Goal: Navigation & Orientation: Find specific page/section

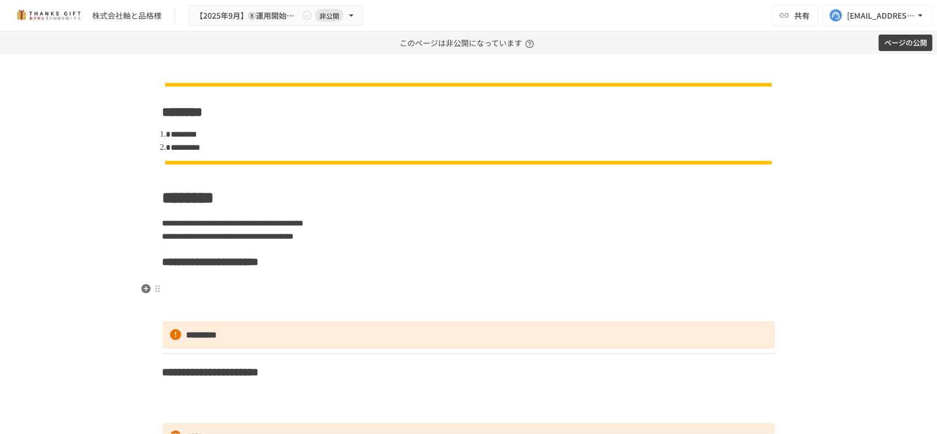
click at [253, 298] on h3 at bounding box center [468, 289] width 612 height 19
click at [247, 333] on p "*********" at bounding box center [468, 335] width 612 height 27
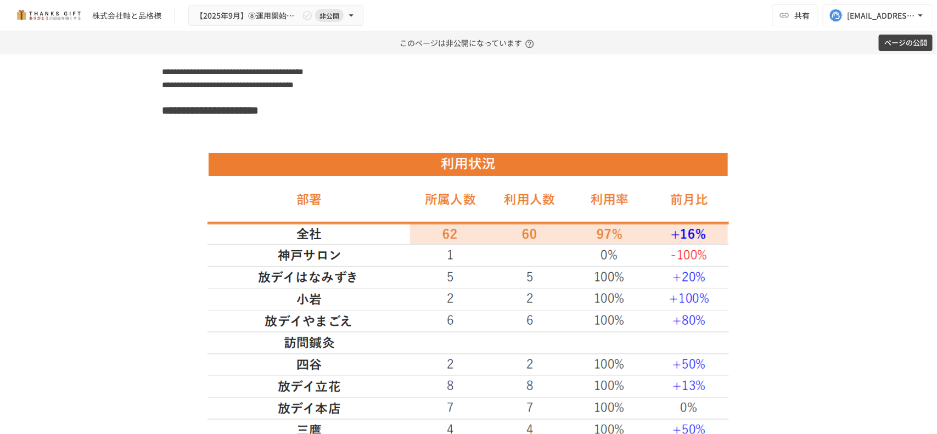
scroll to position [153, 0]
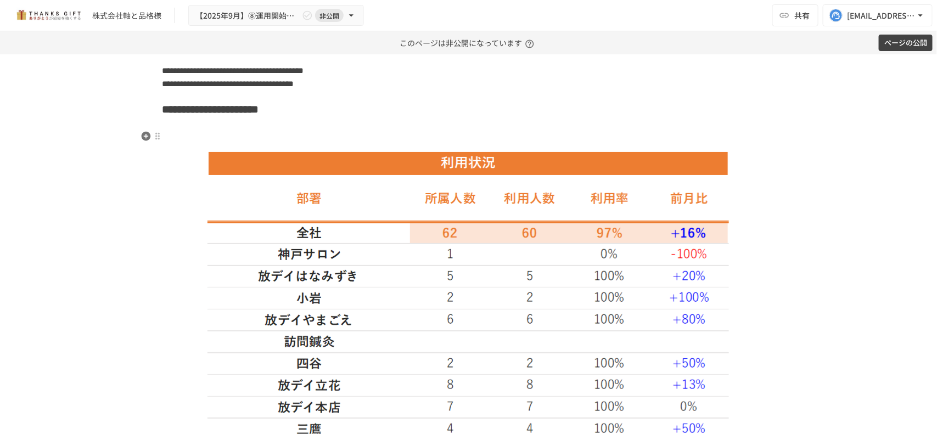
click at [328, 135] on h3 at bounding box center [468, 136] width 612 height 19
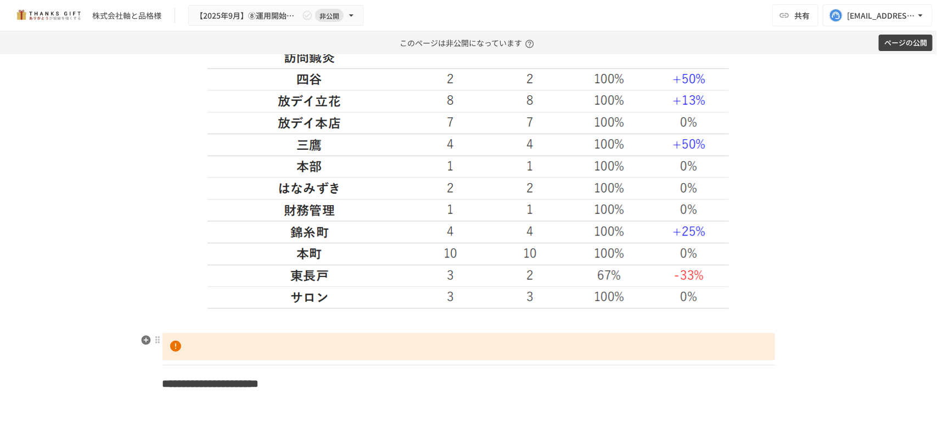
scroll to position [555, 0]
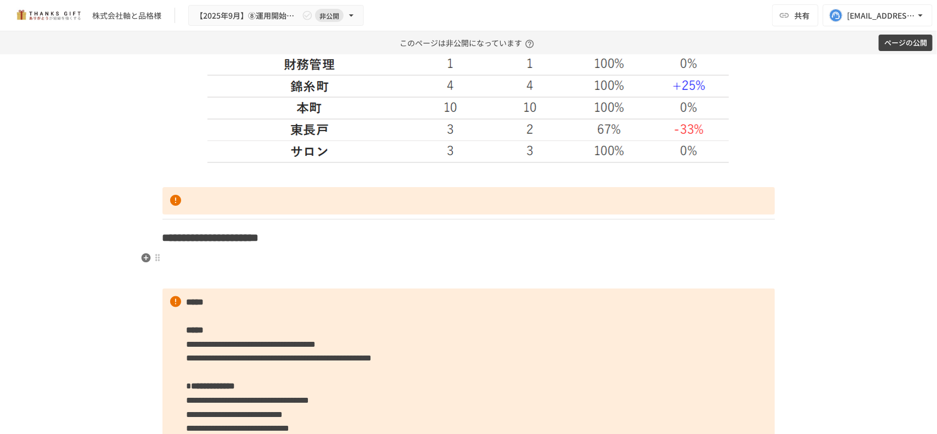
click at [285, 264] on p at bounding box center [468, 258] width 612 height 14
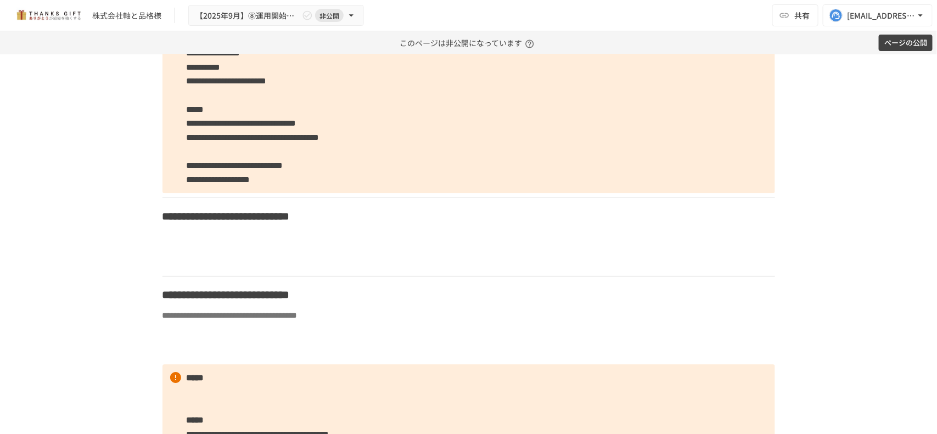
scroll to position [1508, 0]
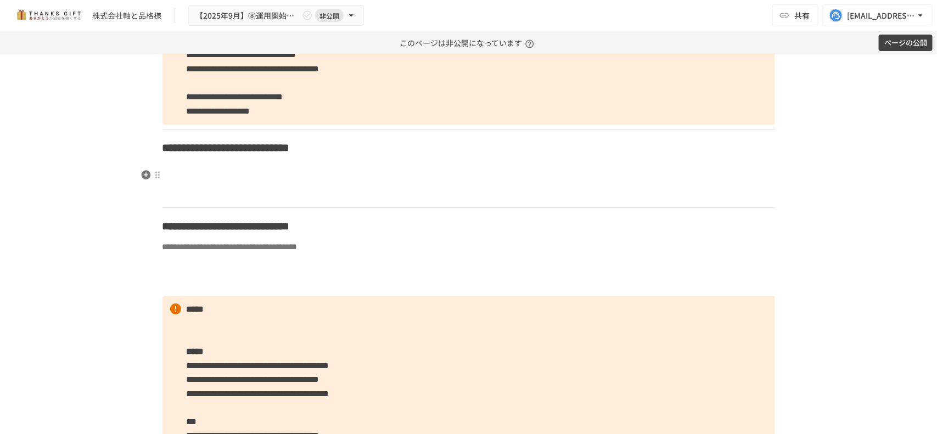
click at [301, 166] on h3 at bounding box center [468, 175] width 612 height 19
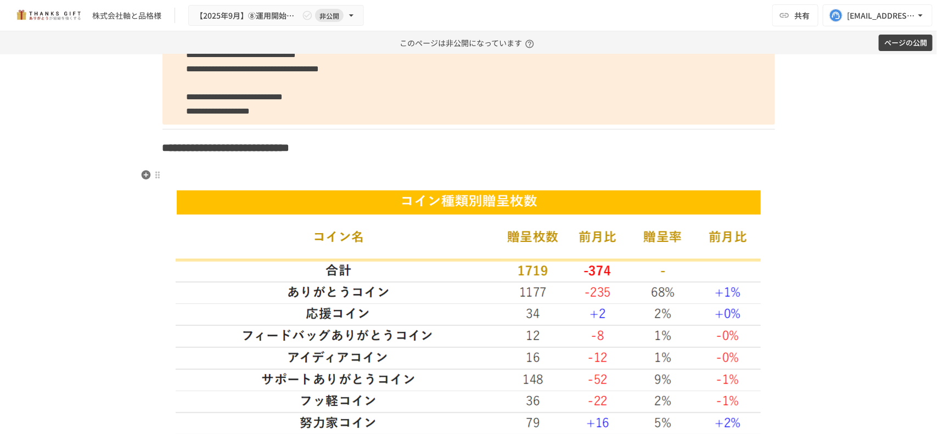
click at [648, 182] on h3 at bounding box center [468, 175] width 612 height 19
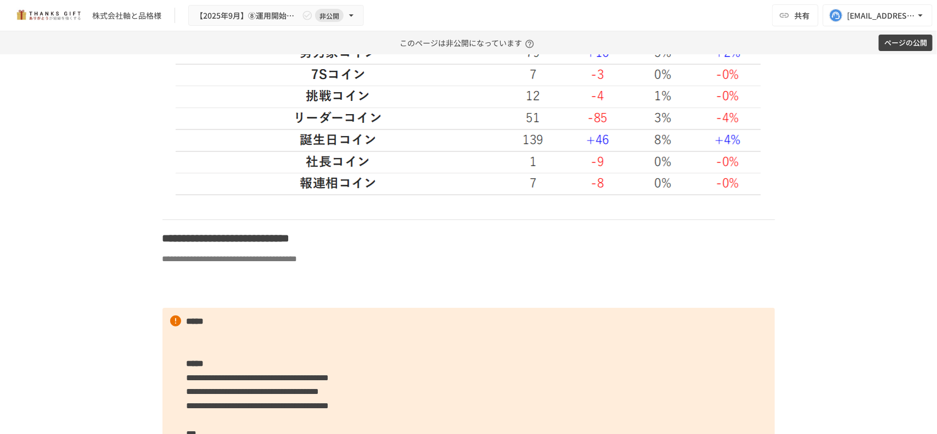
scroll to position [1915, 0]
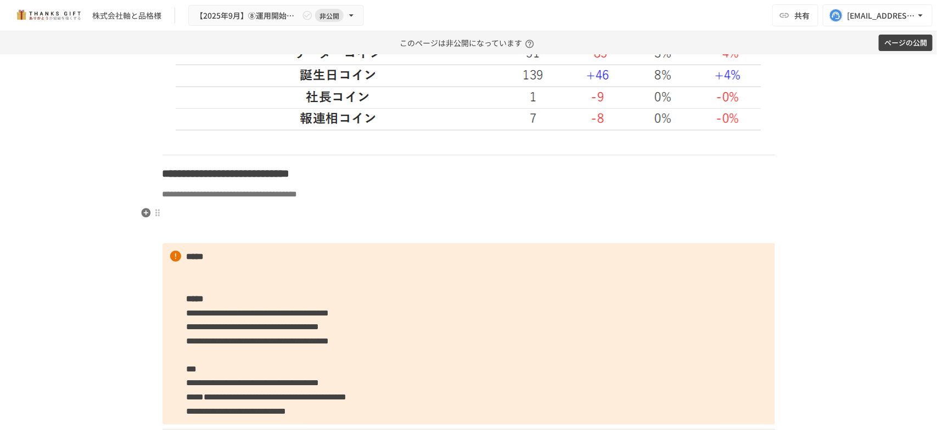
click at [521, 206] on p at bounding box center [468, 213] width 612 height 14
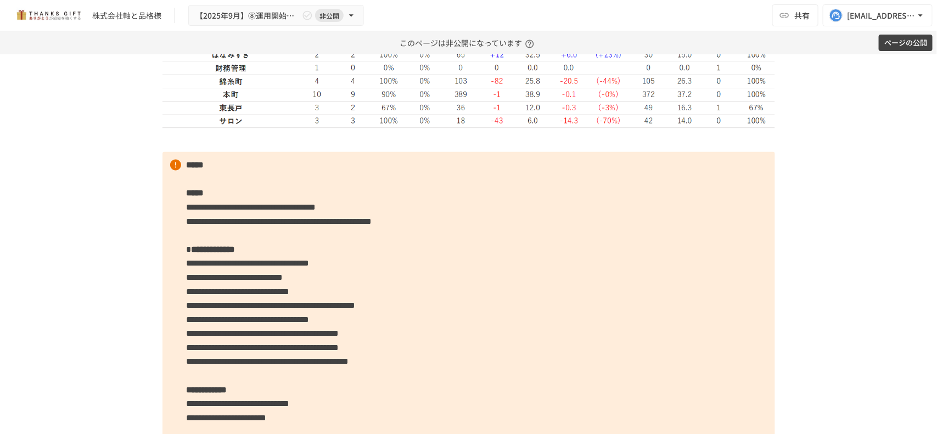
scroll to position [841, 0]
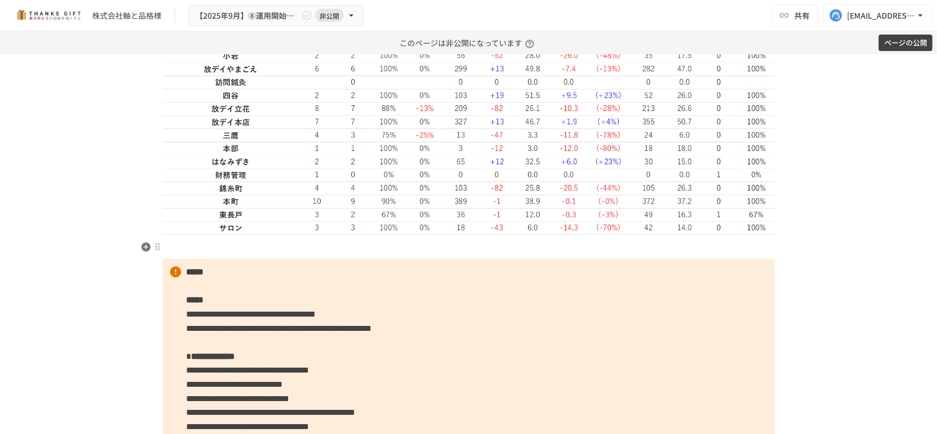
click at [265, 241] on p at bounding box center [468, 247] width 612 height 14
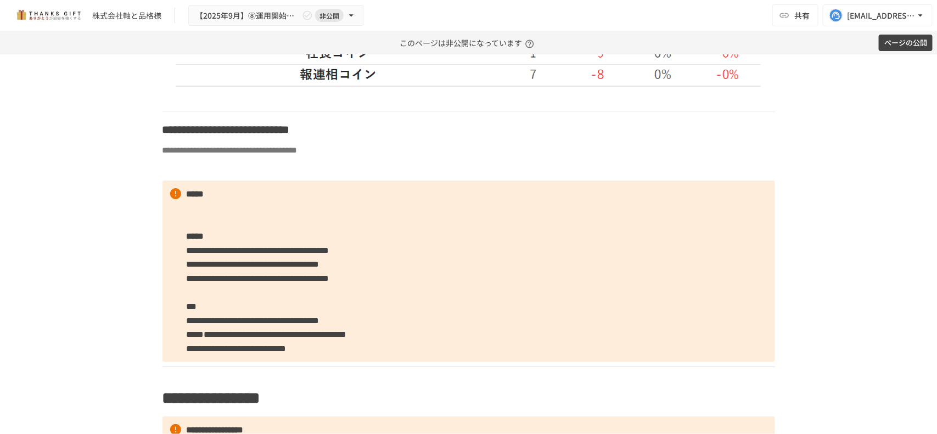
scroll to position [2251, 0]
click at [402, 163] on p at bounding box center [468, 168] width 612 height 14
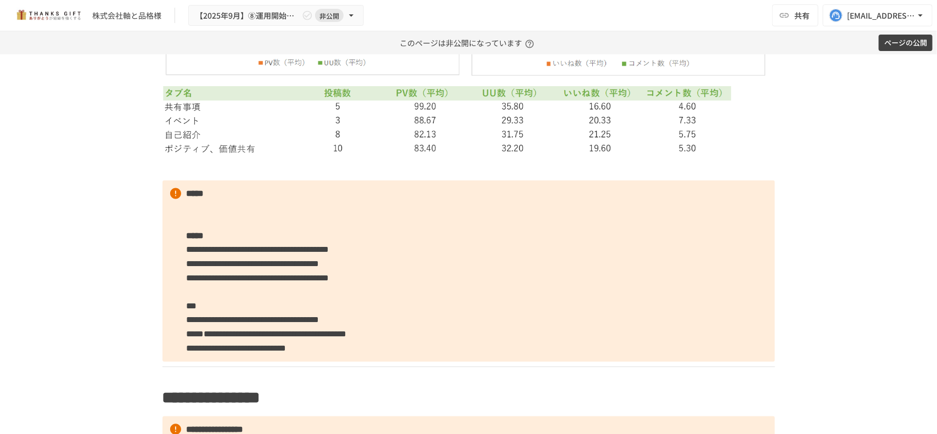
scroll to position [3041, 0]
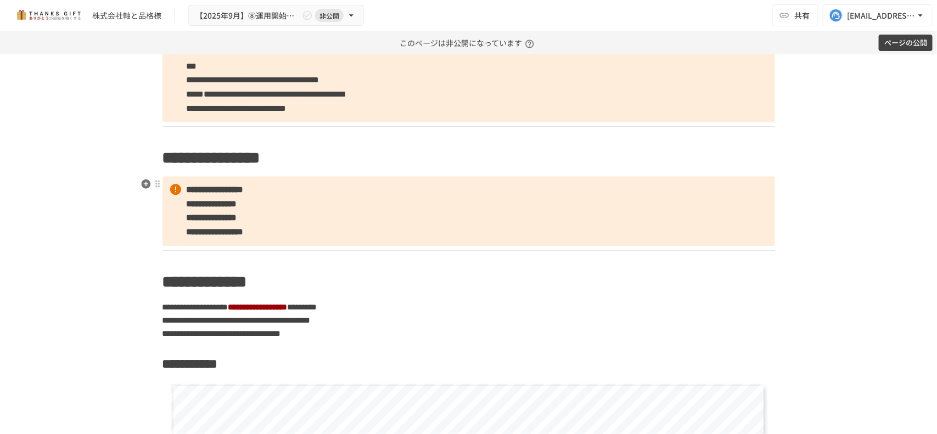
click at [286, 187] on p "**********" at bounding box center [468, 210] width 612 height 69
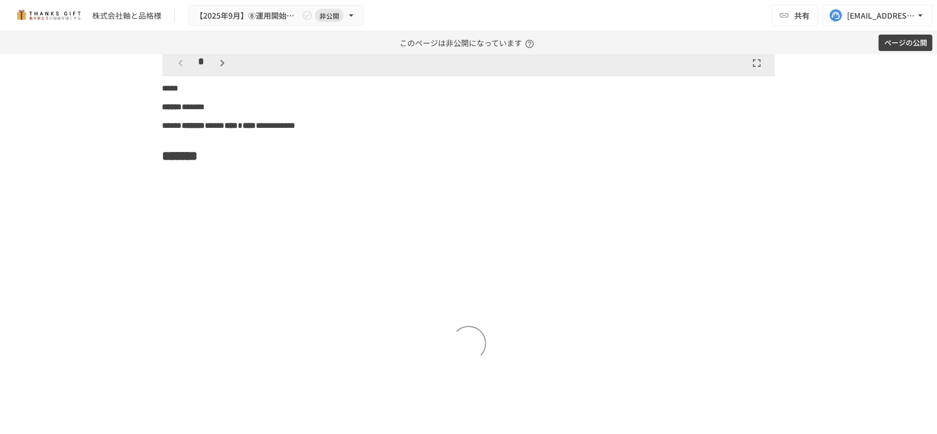
scroll to position [3701, 0]
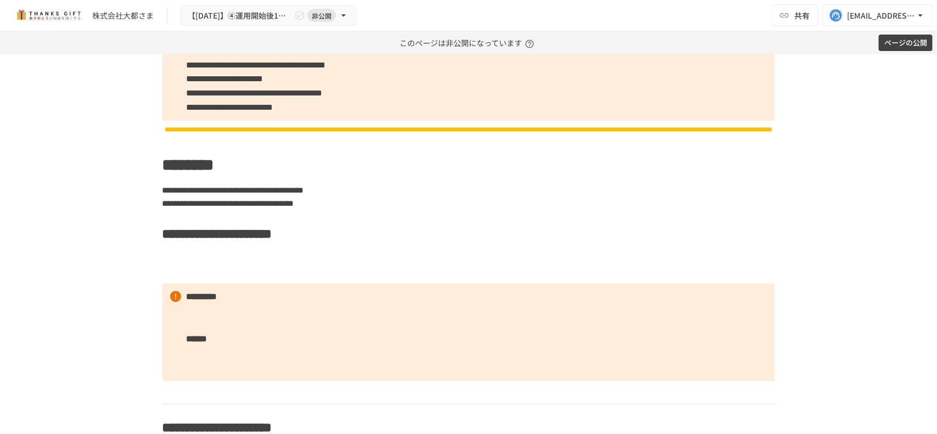
scroll to position [1018, 0]
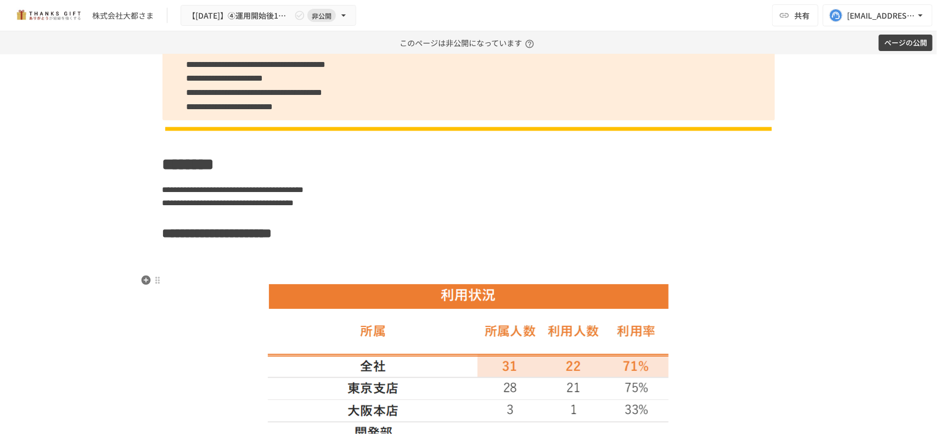
click at [335, 278] on h2 at bounding box center [468, 267] width 612 height 22
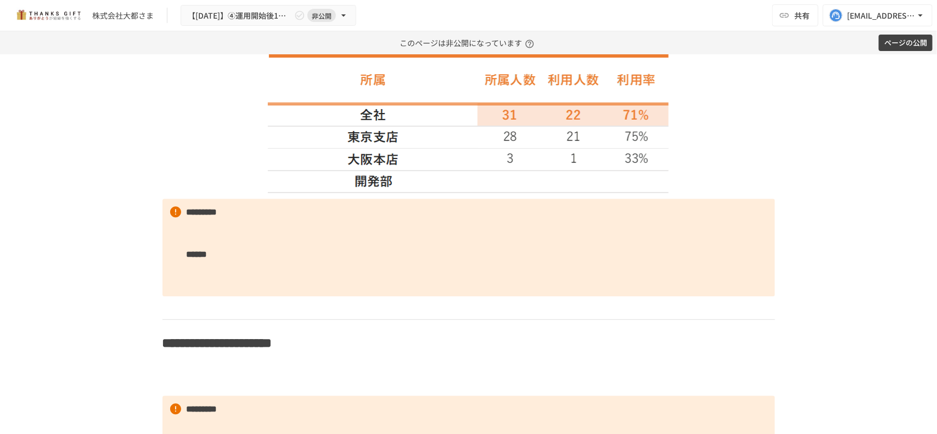
scroll to position [1237, 0]
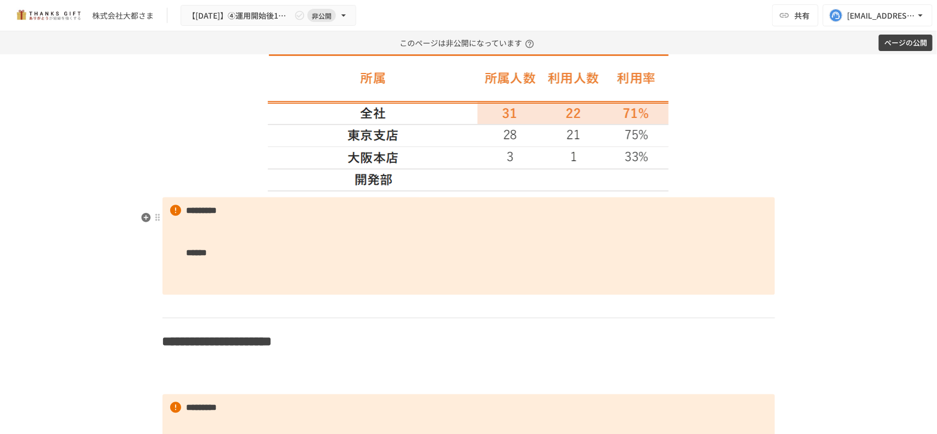
click at [187, 215] on strong "*********" at bounding box center [202, 210] width 31 height 8
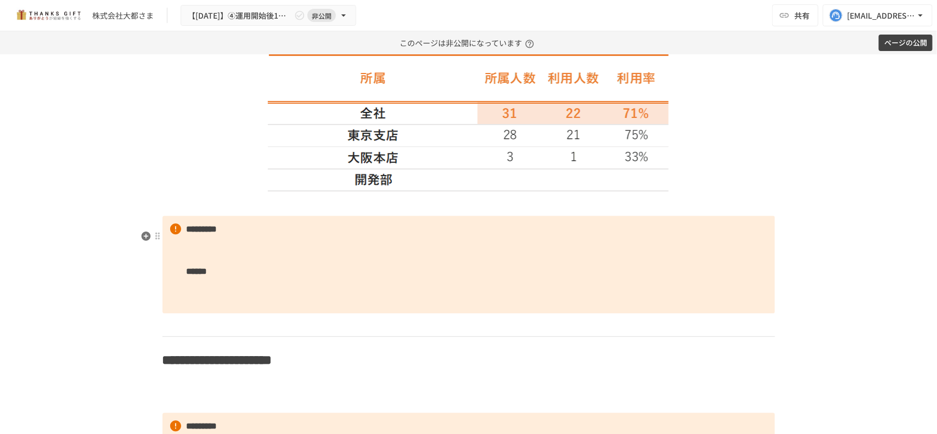
scroll to position [1394, 0]
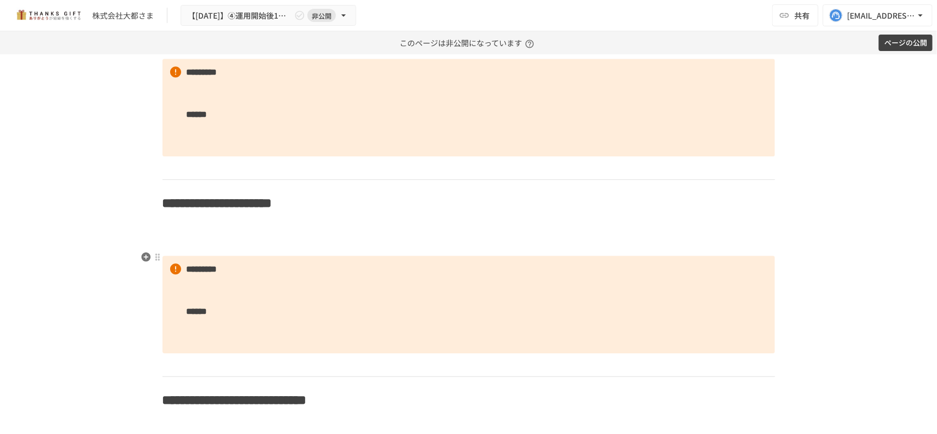
click at [237, 251] on p at bounding box center [468, 244] width 612 height 14
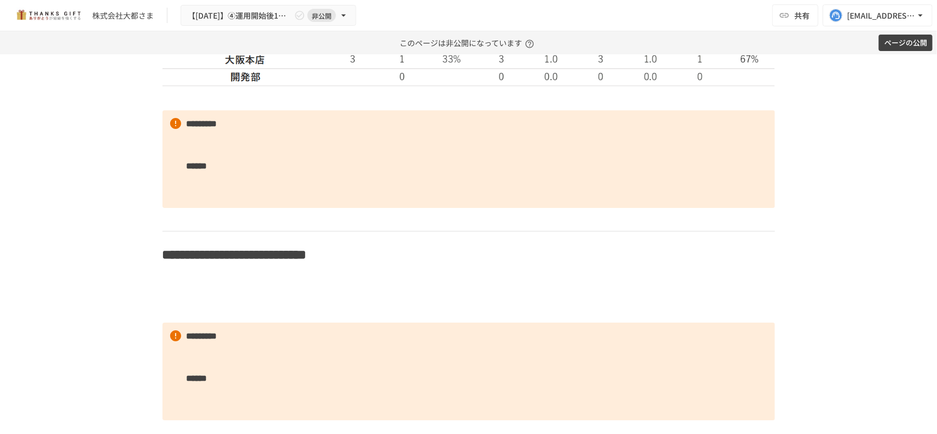
scroll to position [1654, 0]
click at [354, 298] on h2 at bounding box center [468, 288] width 612 height 22
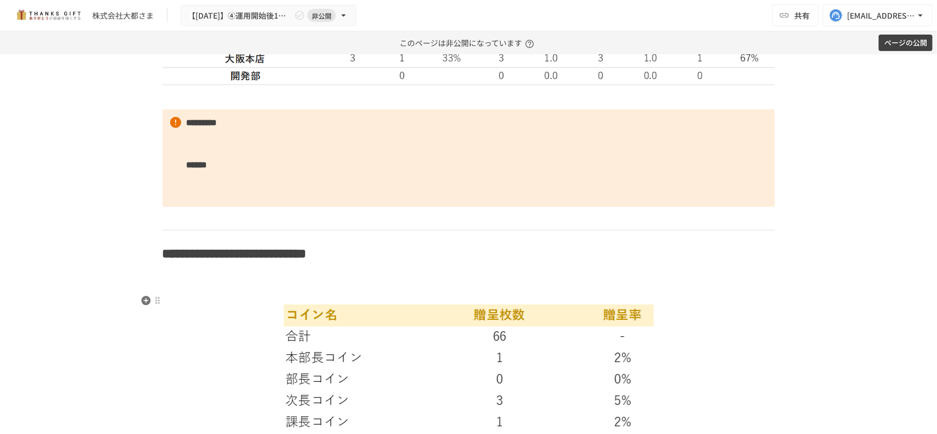
click at [547, 295] on h2 at bounding box center [468, 288] width 612 height 22
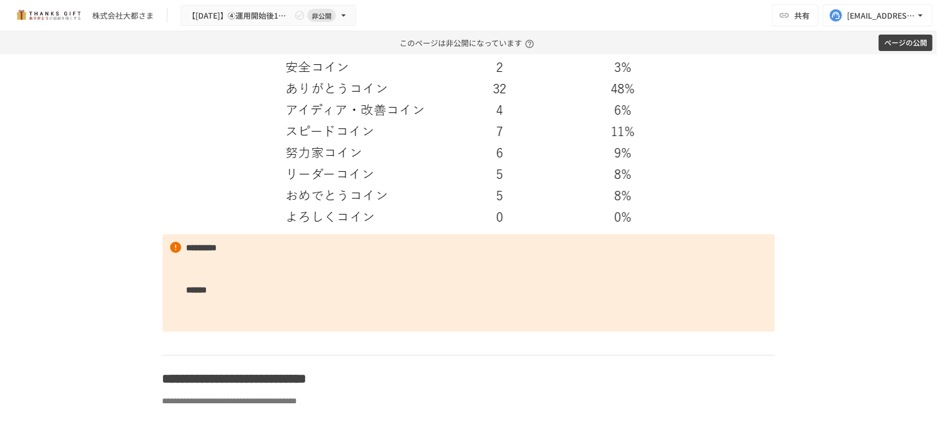
scroll to position [1998, 0]
click at [188, 250] on strong "*********" at bounding box center [202, 245] width 31 height 8
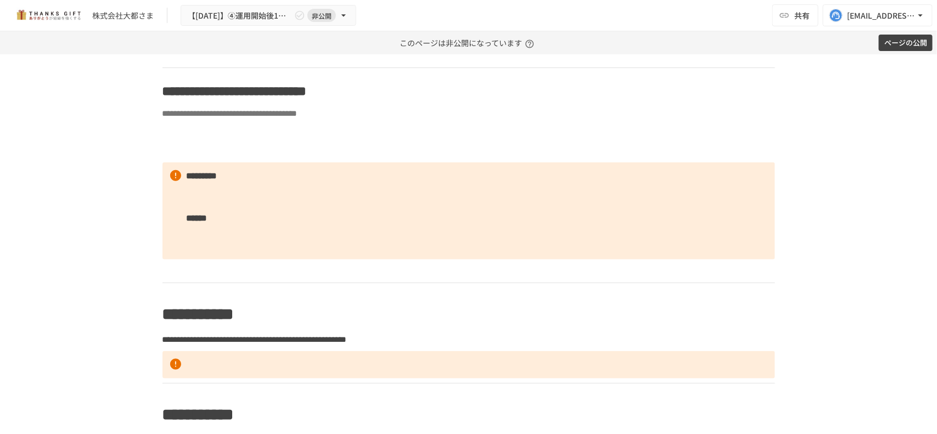
scroll to position [2303, 0]
click at [339, 157] on p at bounding box center [468, 150] width 612 height 14
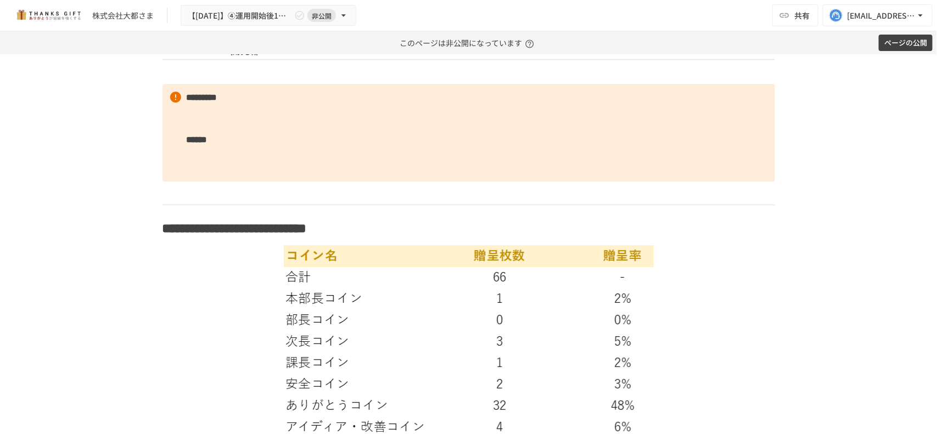
scroll to position [1559, 0]
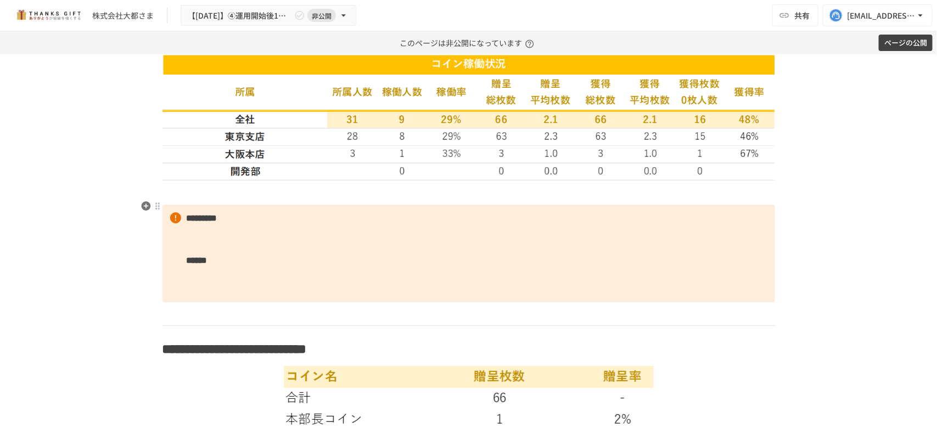
click at [289, 200] on p at bounding box center [468, 193] width 612 height 14
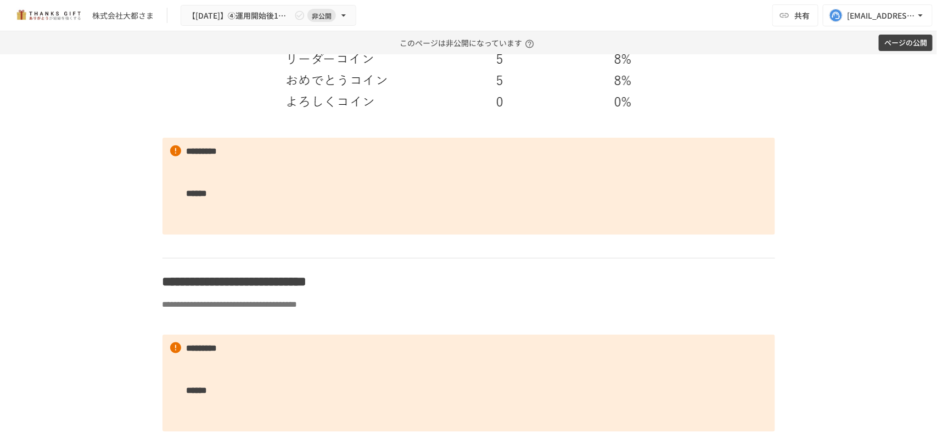
scroll to position [2559, 0]
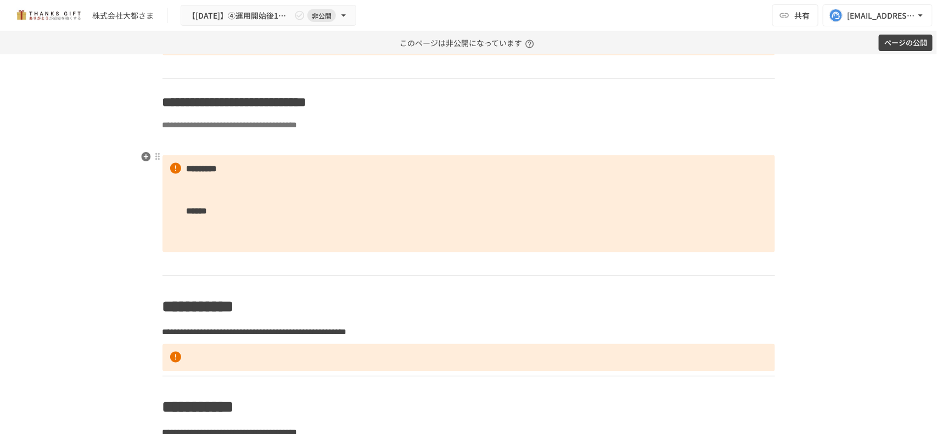
click at [377, 151] on p at bounding box center [468, 144] width 612 height 14
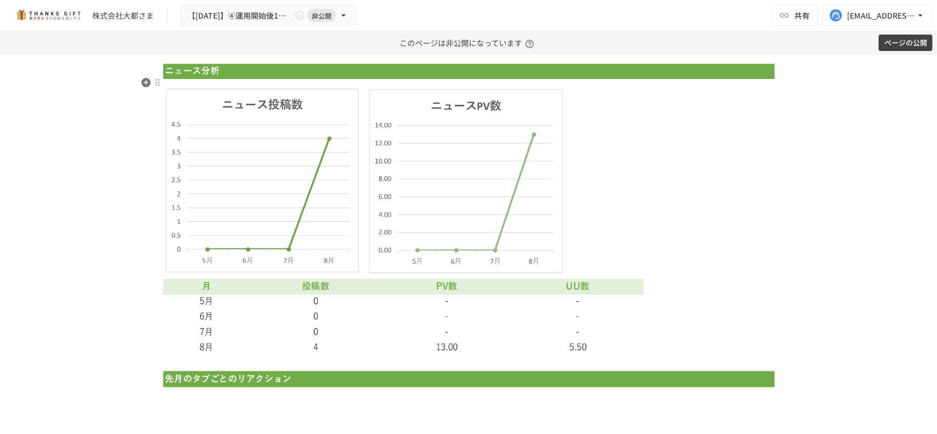
scroll to position [2643, 0]
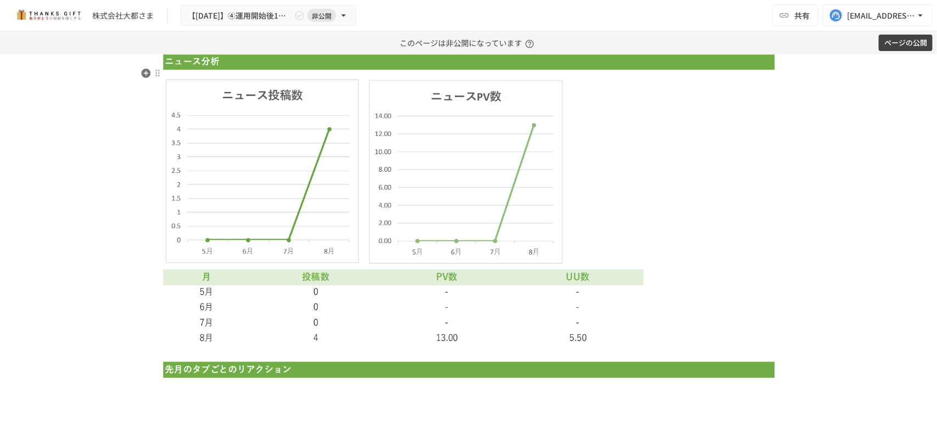
click at [515, 249] on img at bounding box center [468, 370] width 612 height 633
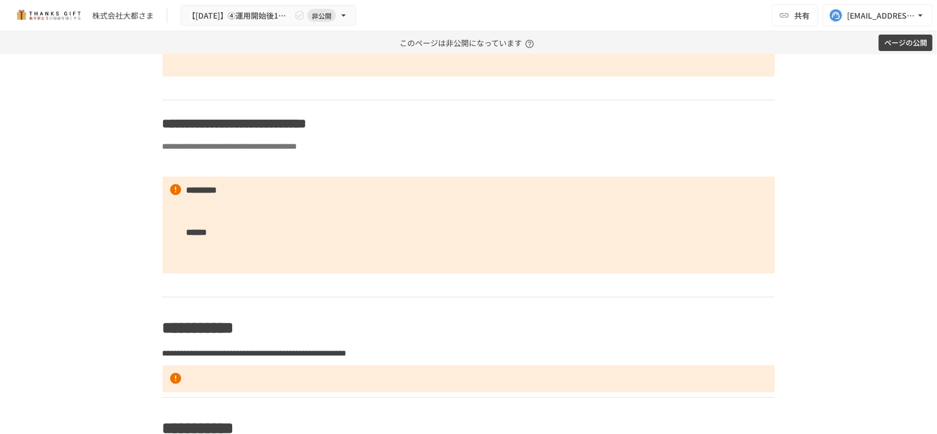
scroll to position [2538, 0]
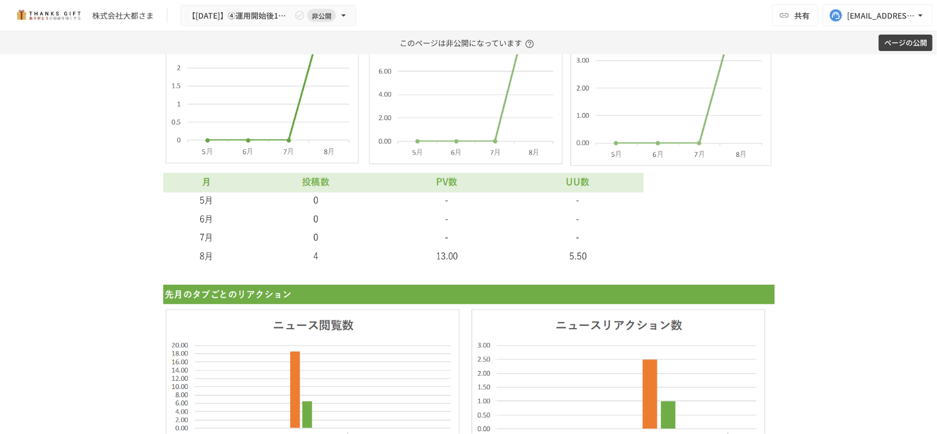
scroll to position [2753, 0]
click at [374, 233] on img at bounding box center [468, 295] width 612 height 765
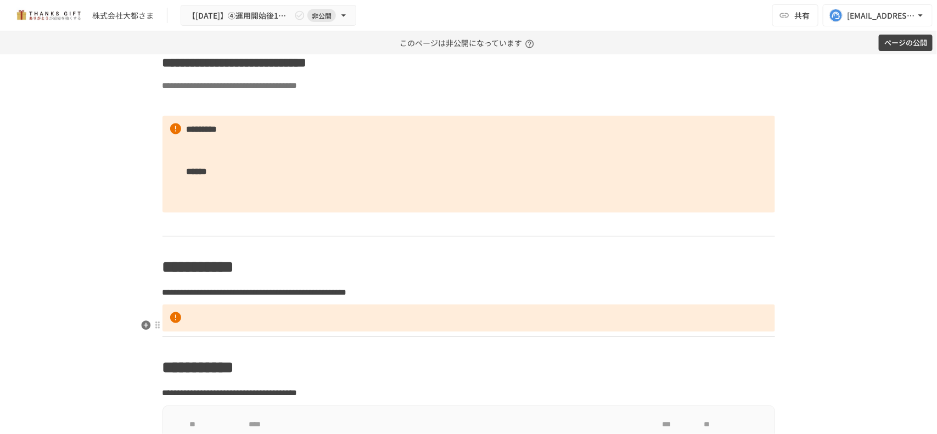
scroll to position [2596, 0]
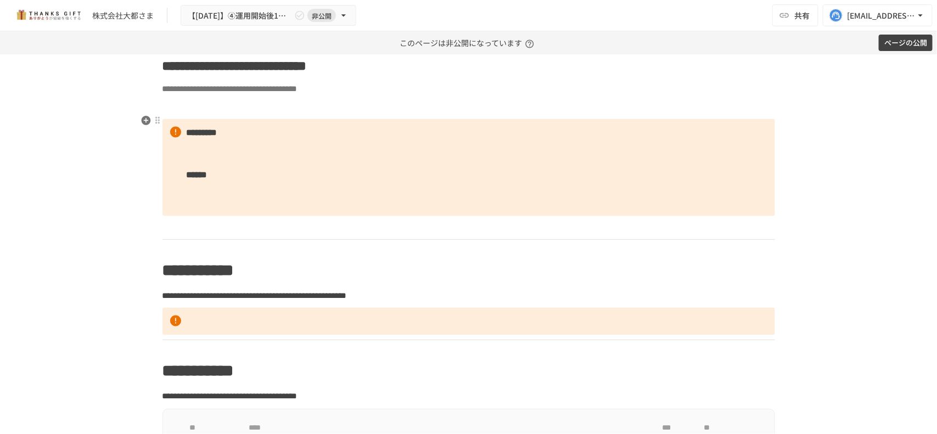
click at [300, 115] on p at bounding box center [468, 107] width 612 height 14
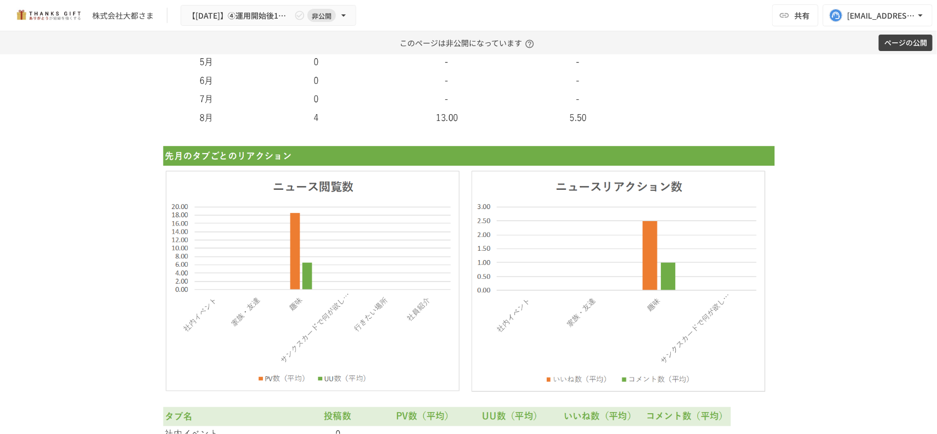
scroll to position [2892, 0]
click at [300, 118] on img at bounding box center [468, 155] width 612 height 764
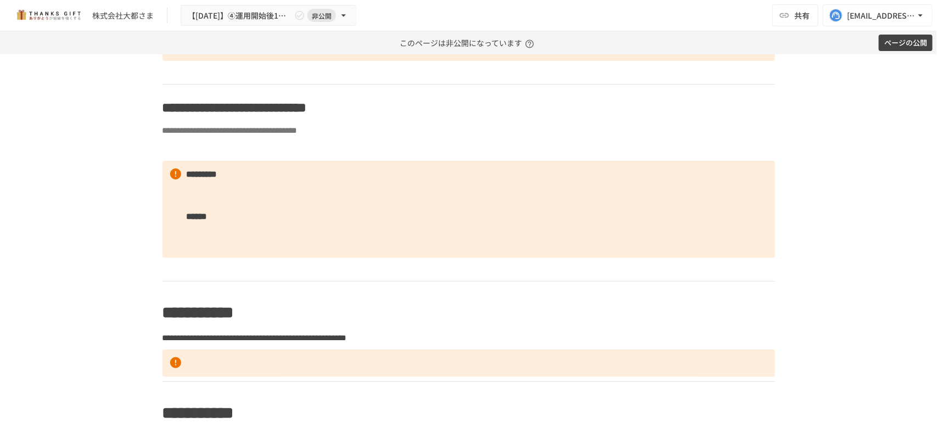
scroll to position [2555, 0]
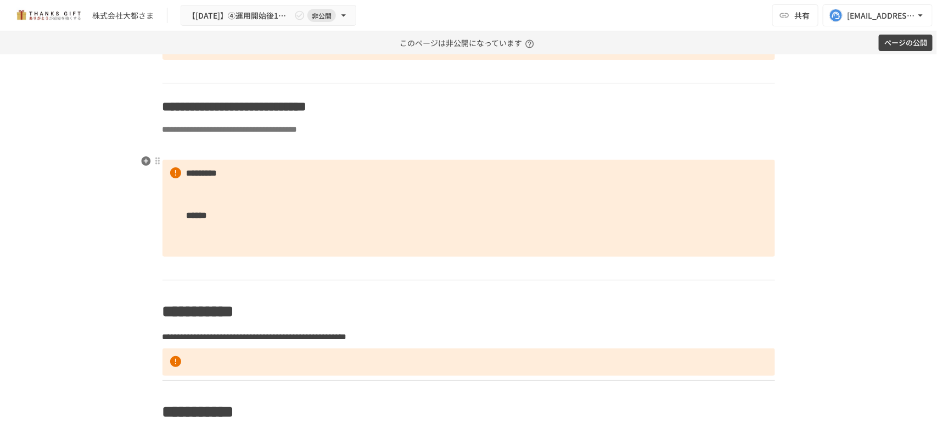
click at [369, 155] on p at bounding box center [468, 148] width 612 height 14
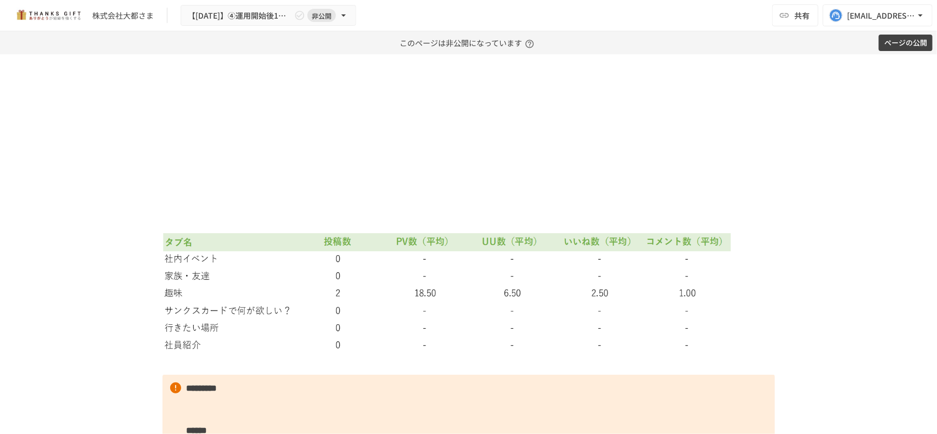
scroll to position [2936, 0]
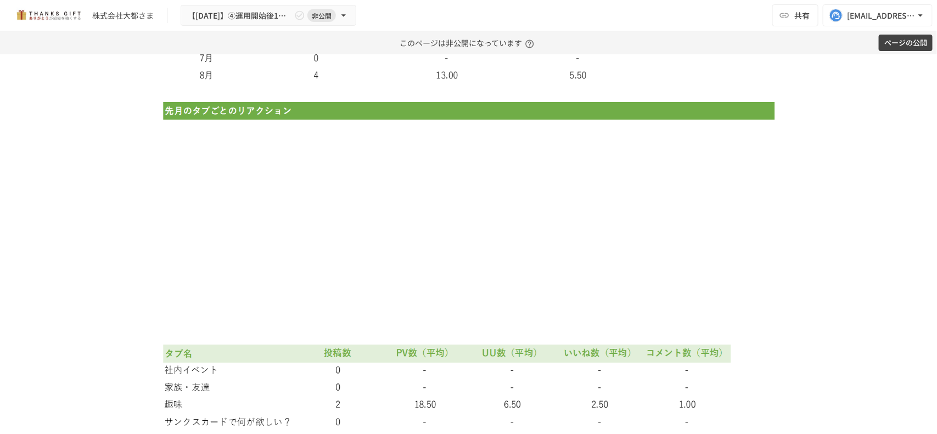
click at [365, 221] on img at bounding box center [468, 111] width 612 height 712
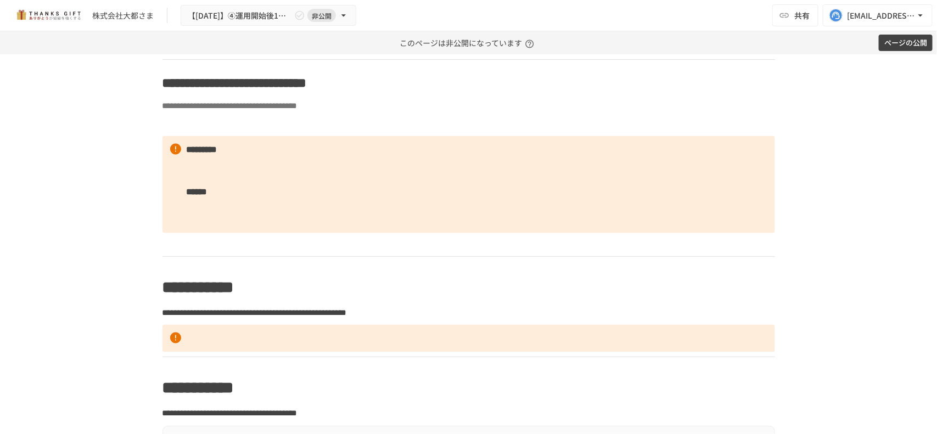
scroll to position [2511, 0]
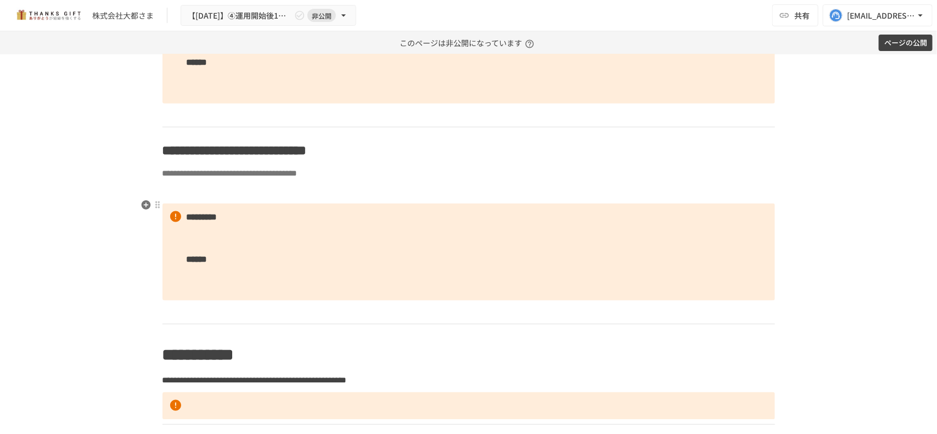
click at [516, 198] on p at bounding box center [468, 192] width 612 height 14
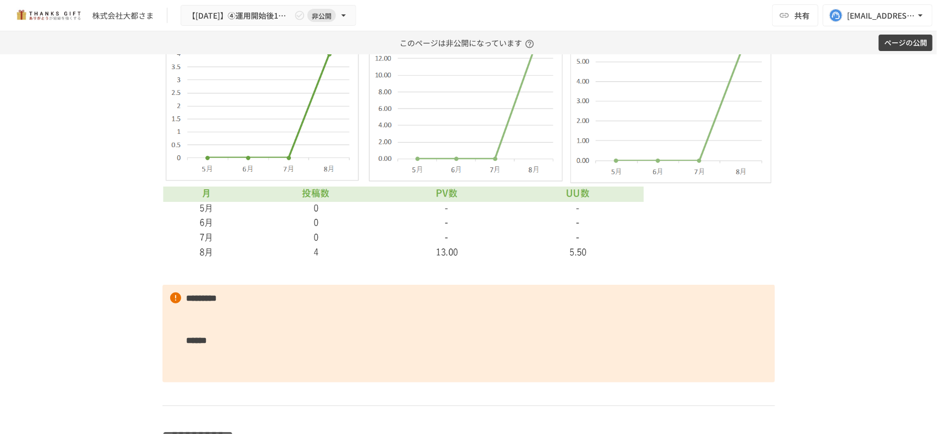
scroll to position [2717, 0]
click at [451, 280] on p at bounding box center [468, 273] width 612 height 14
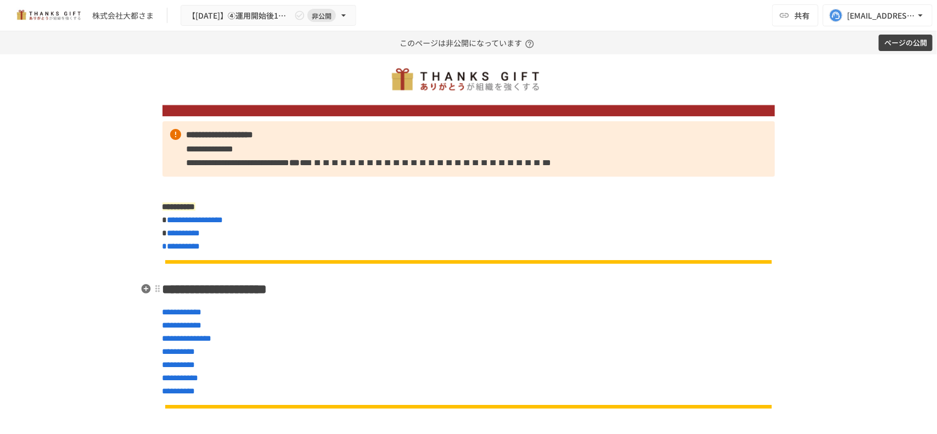
scroll to position [67, 0]
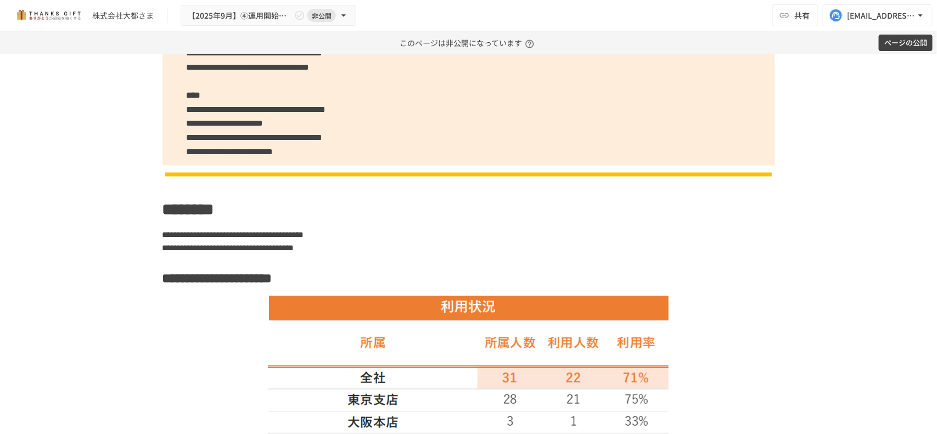
scroll to position [1261, 0]
